Goal: Go to known website: Access a specific website the user already knows

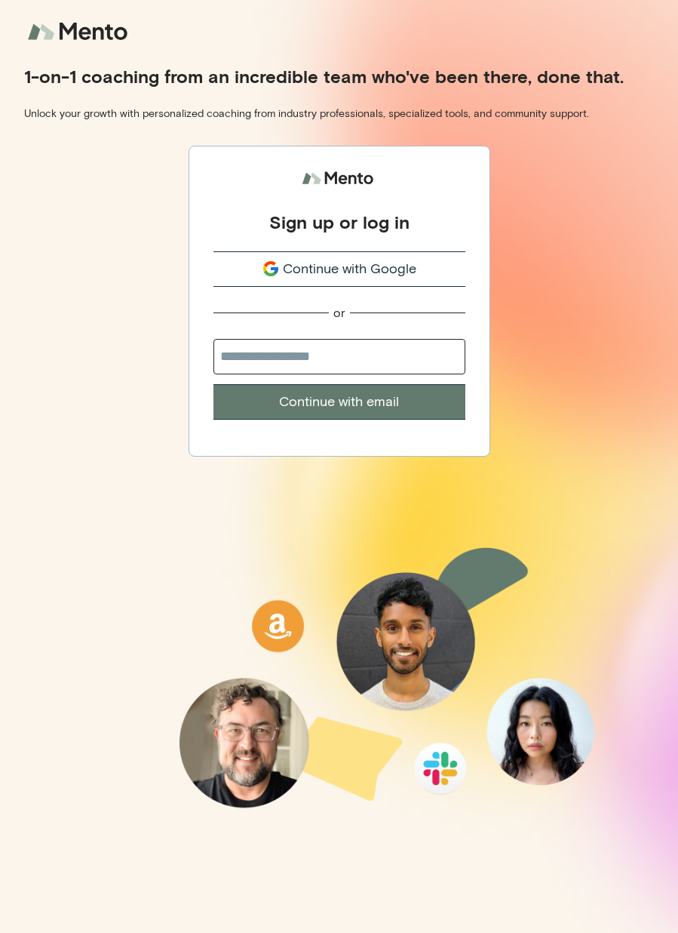
click at [412, 270] on span "Continue with Google" at bounding box center [350, 269] width 134 height 20
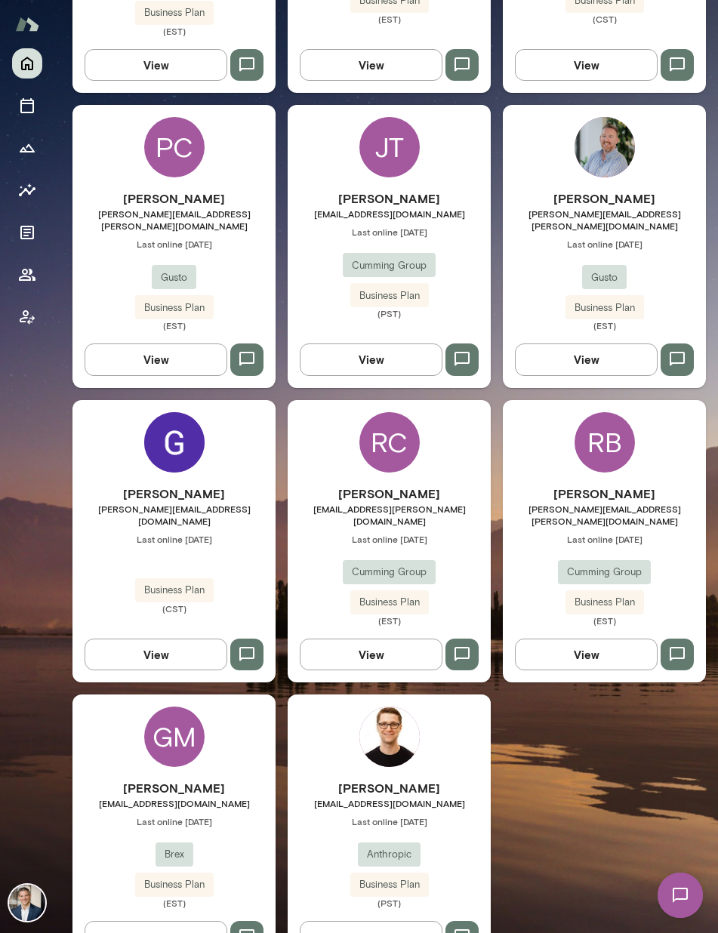
scroll to position [696, 0]
